Goal: Navigation & Orientation: Find specific page/section

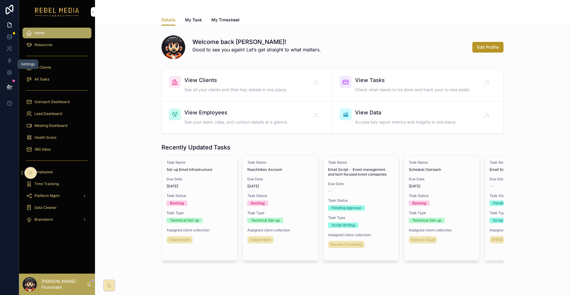
click at [41, 63] on div "All Clients" at bounding box center [57, 68] width 62 height 10
